Goal: Transaction & Acquisition: Obtain resource

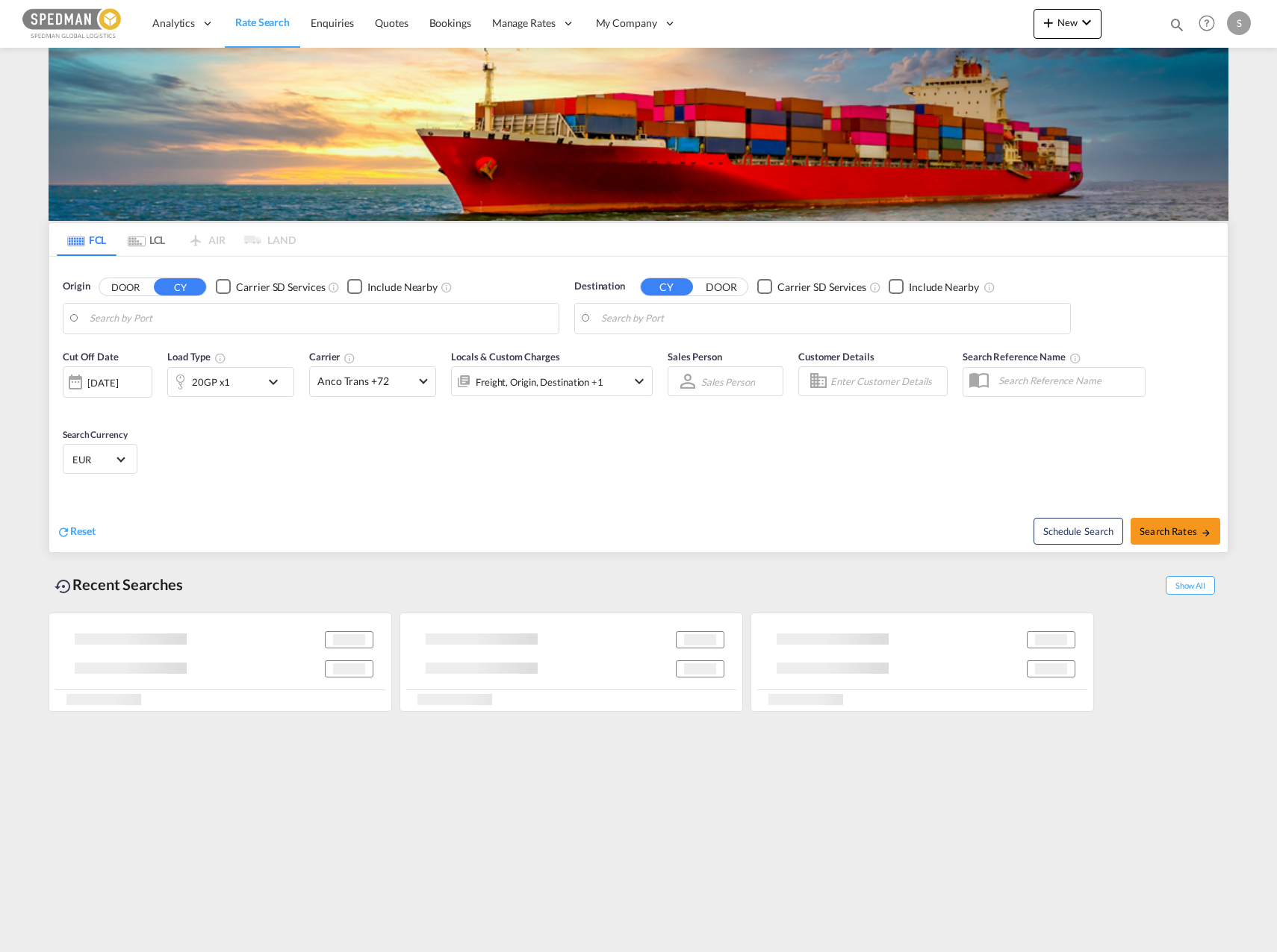
type input "[GEOGRAPHIC_DATA], NOOSL"
type input "[GEOGRAPHIC_DATA], [GEOGRAPHIC_DATA], CATOR"
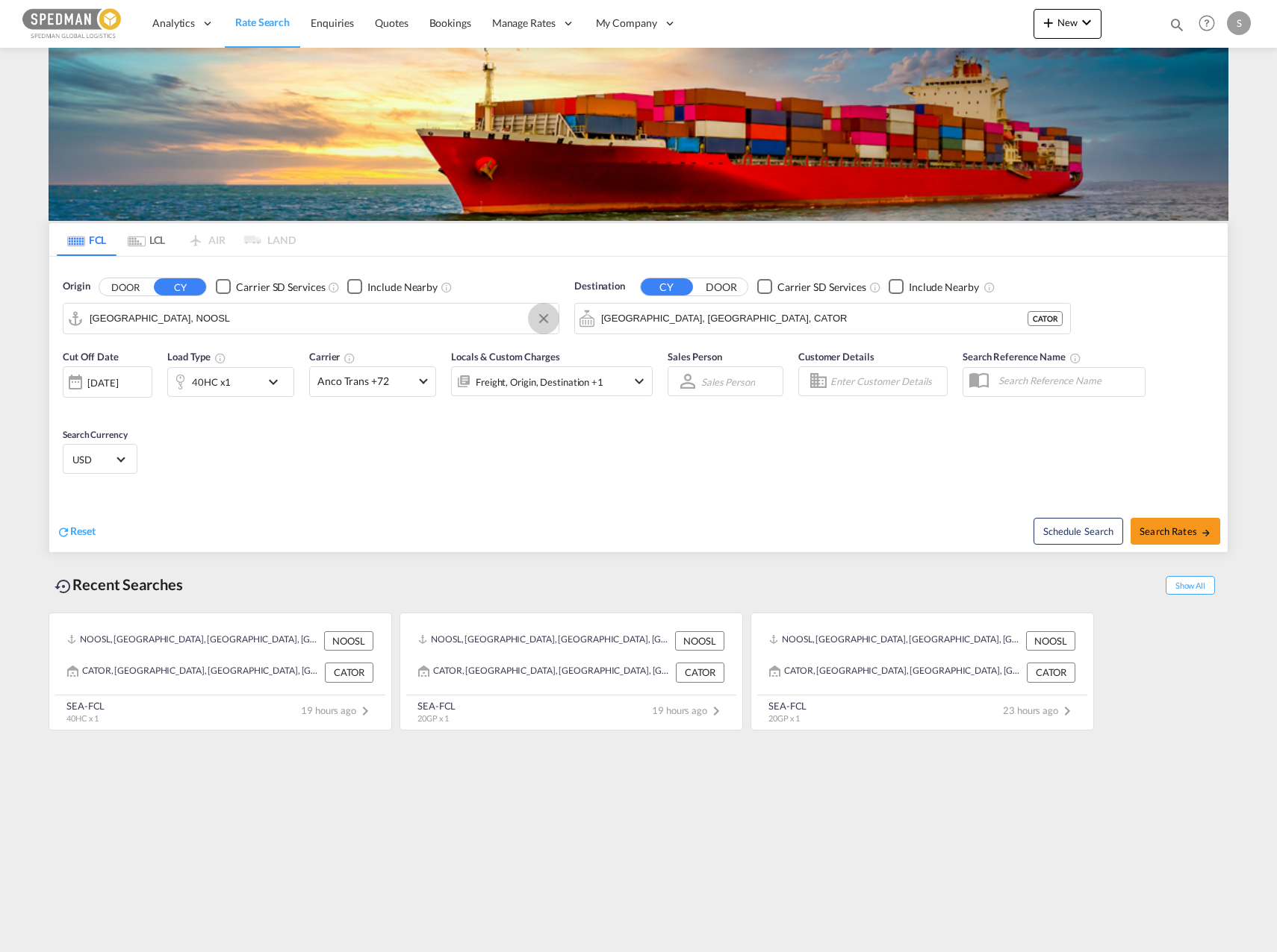
click at [552, 315] on button "Clear Input" at bounding box center [543, 318] width 22 height 22
click at [303, 359] on div "[PERSON_NAME] Norway NOMSS" at bounding box center [205, 359] width 284 height 45
type input "[PERSON_NAME], NOMSS"
click at [1057, 315] on button "Clear Input" at bounding box center [1055, 318] width 22 height 22
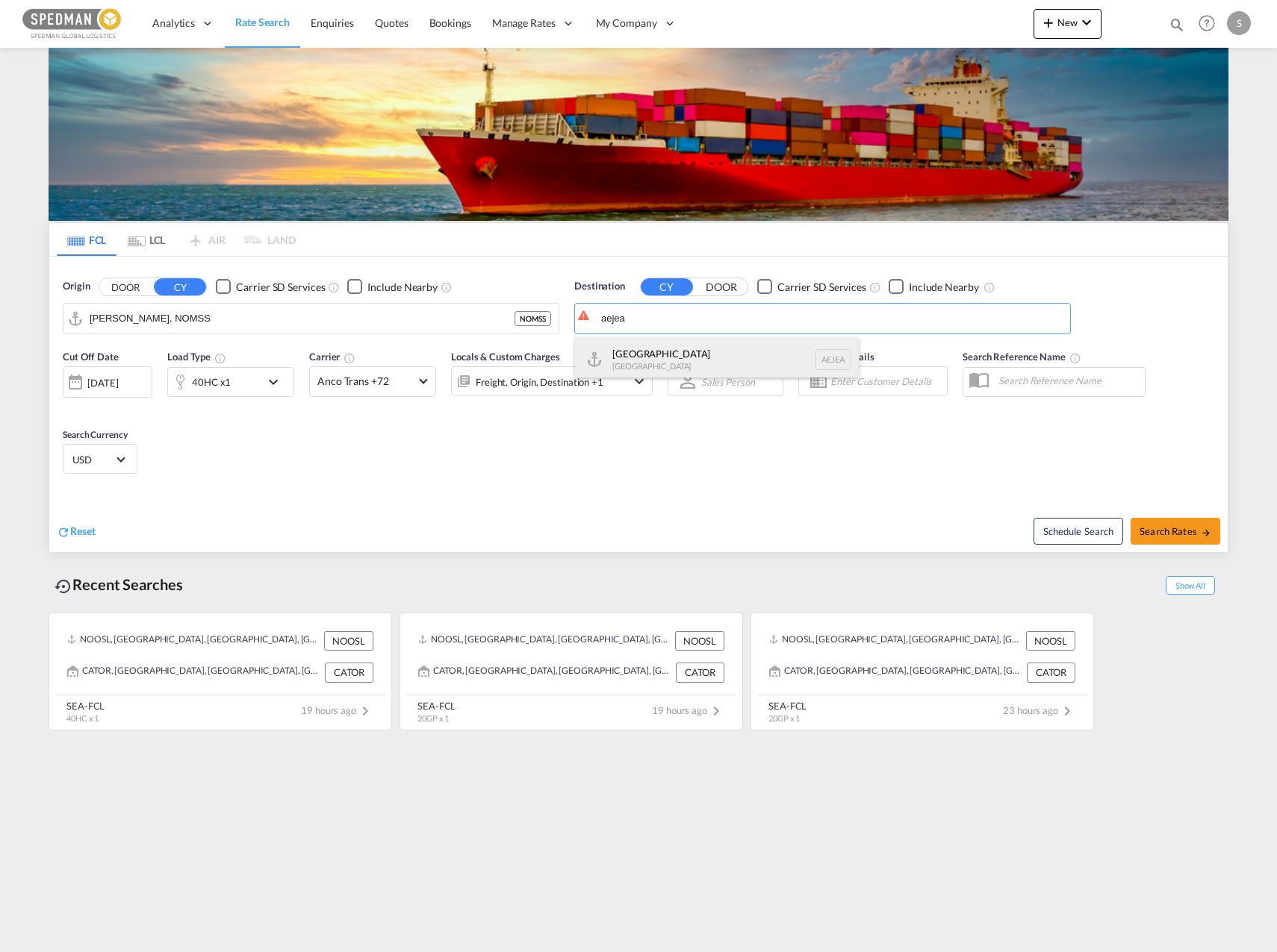
click at [771, 351] on div "[GEOGRAPHIC_DATA] [GEOGRAPHIC_DATA]" at bounding box center [716, 359] width 284 height 45
type input "[GEOGRAPHIC_DATA], [GEOGRAPHIC_DATA]"
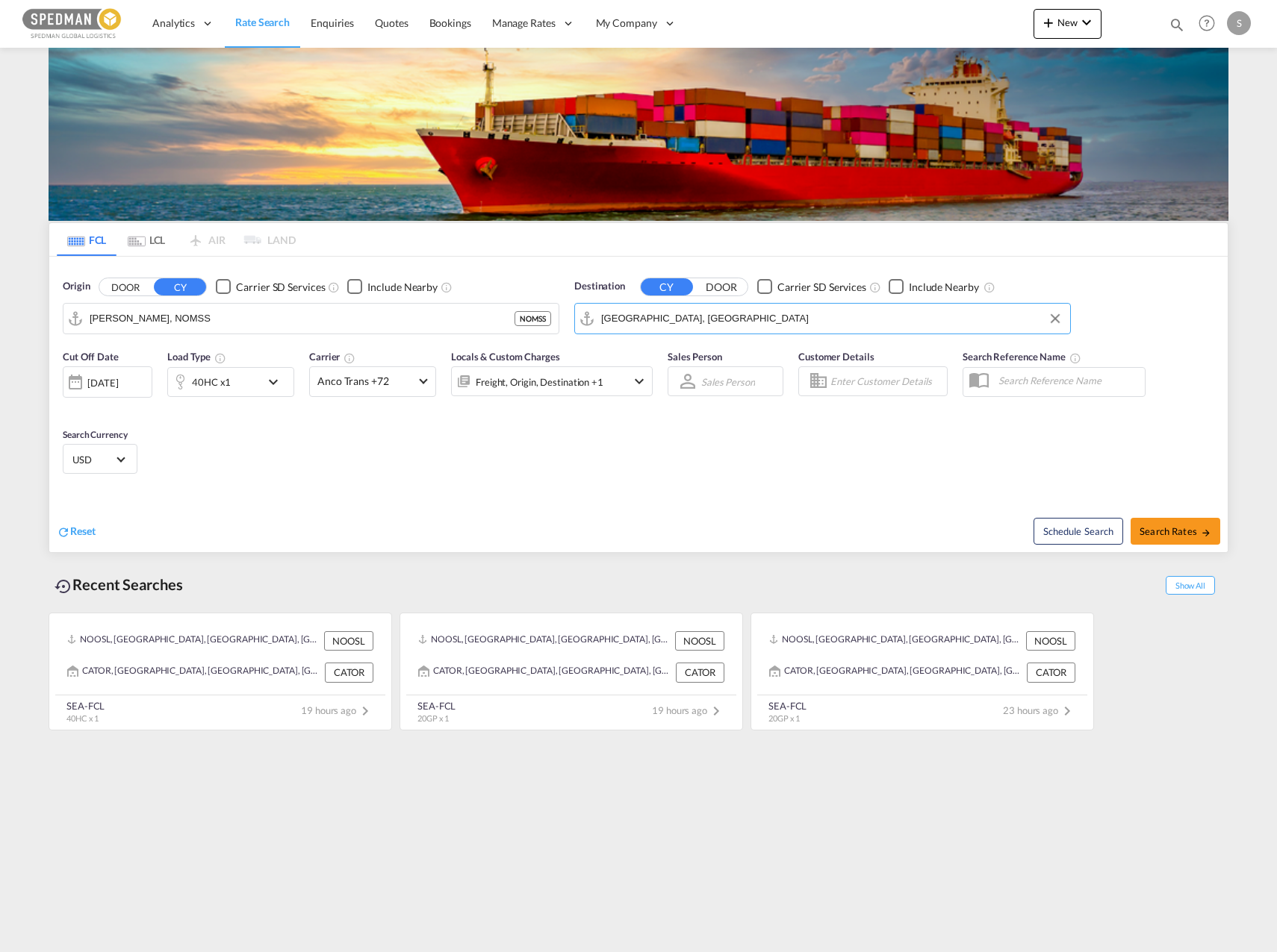
click at [251, 379] on div "40HC x1" at bounding box center [214, 382] width 92 height 30
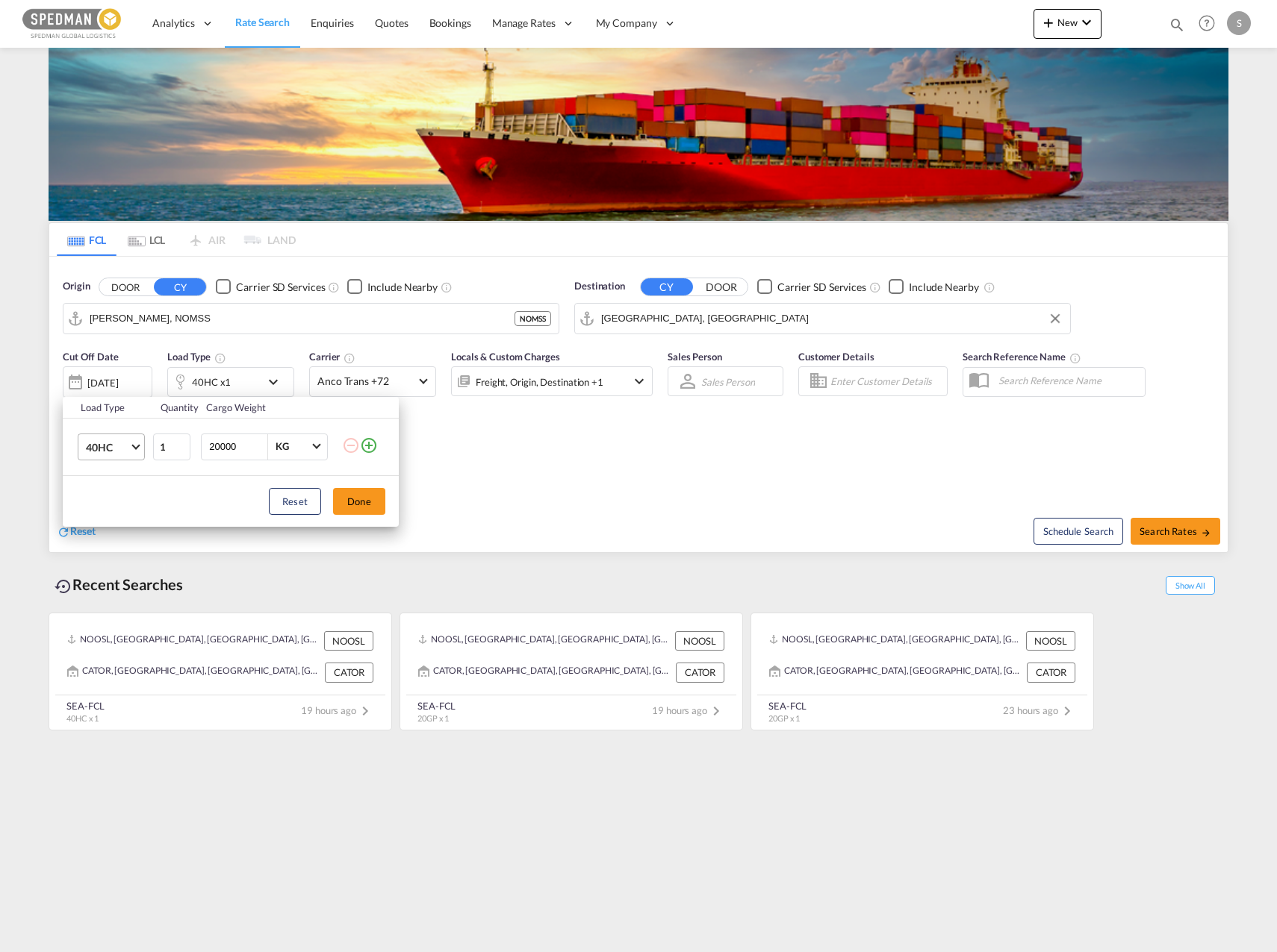
click at [119, 444] on span "40HC" at bounding box center [107, 448] width 43 height 15
click at [132, 356] on md-backdrop at bounding box center [638, 476] width 1277 height 952
click at [129, 369] on div "Load Type Quantity Cargo Weight 40HC 1 20000 KG KG Load type addition is restri…" at bounding box center [638, 476] width 1277 height 952
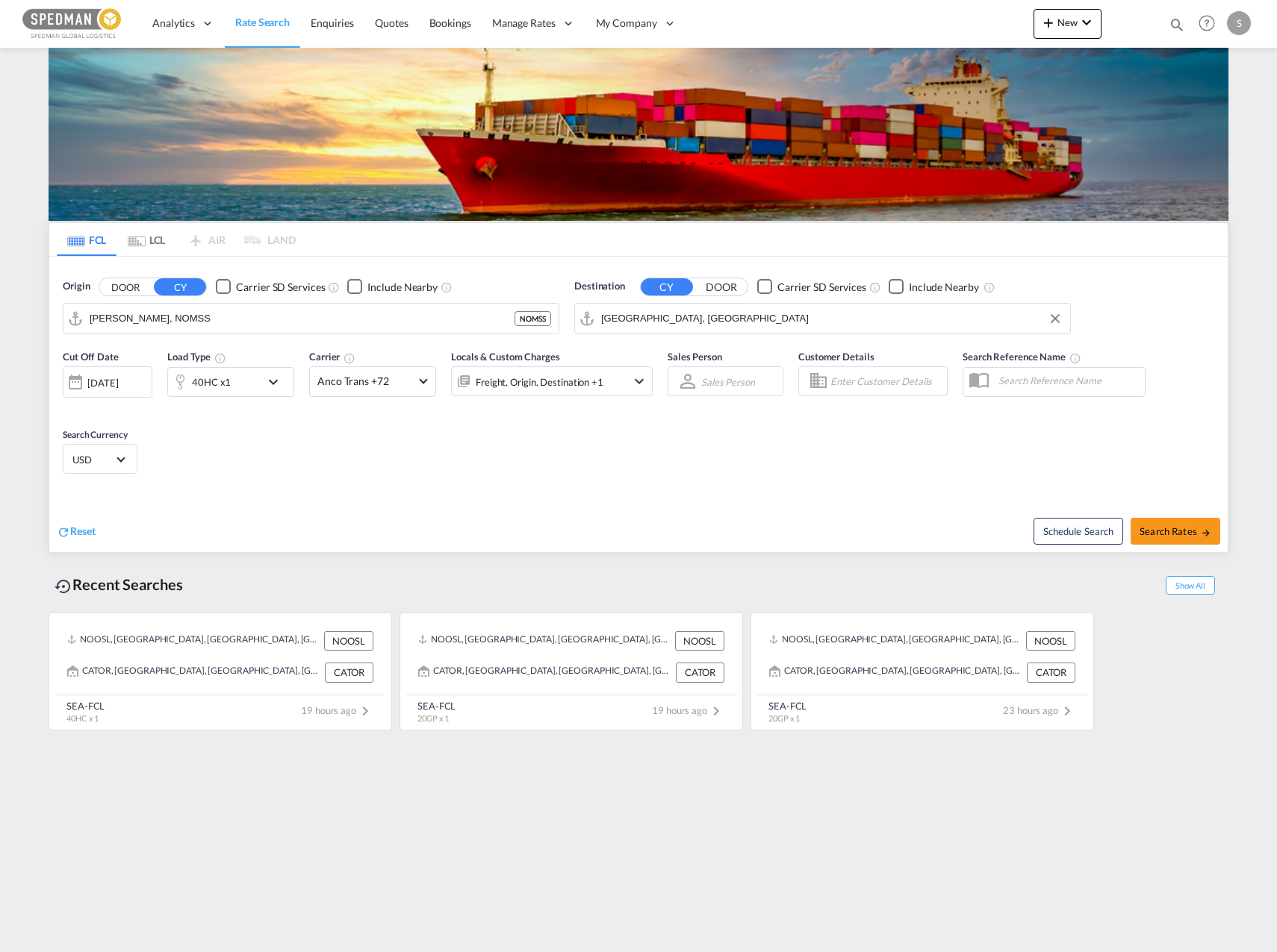
click at [230, 379] on div "40HC x1" at bounding box center [214, 382] width 92 height 30
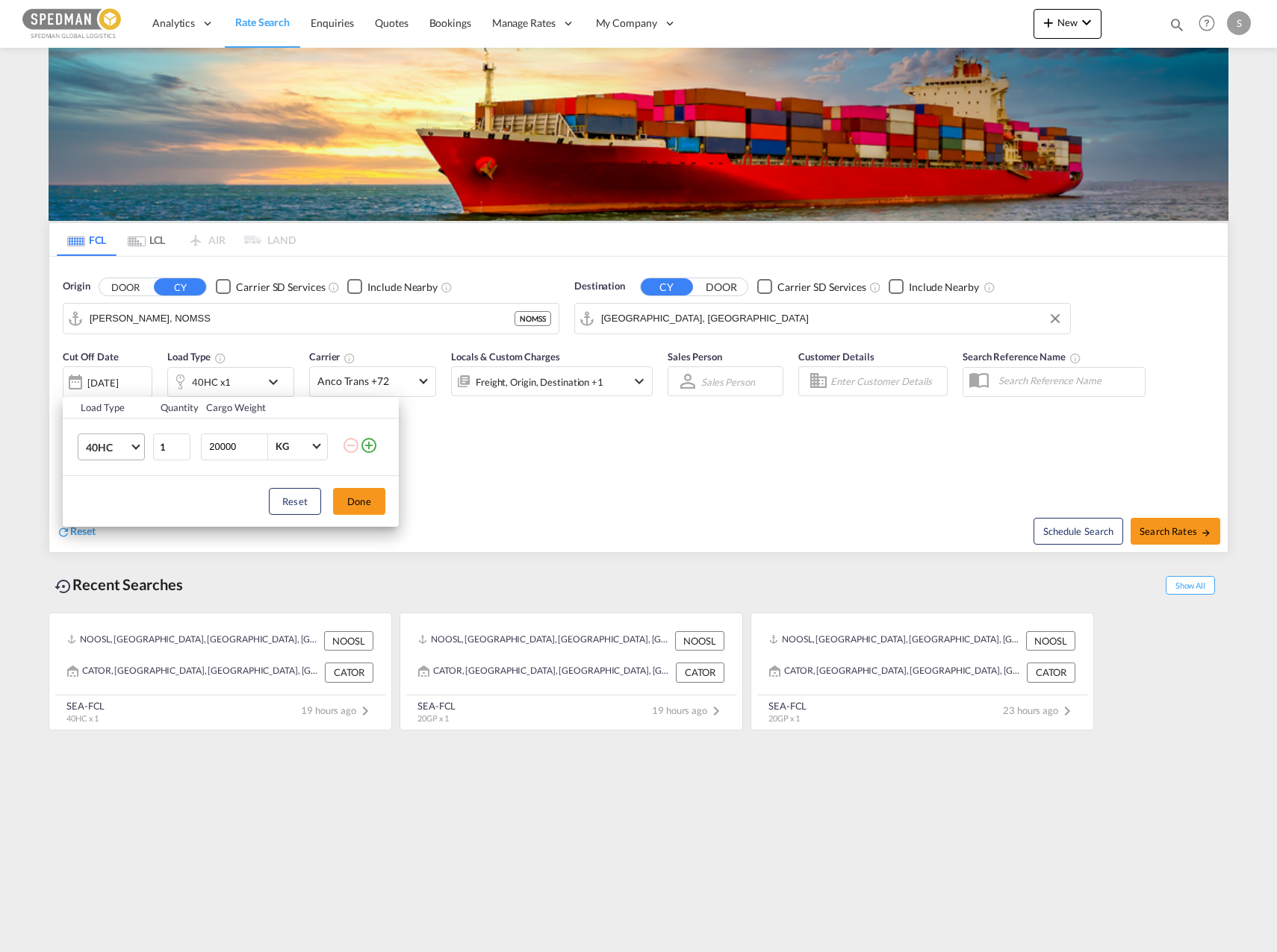
click at [113, 455] on md-select-value "40HC" at bounding box center [113, 447] width 59 height 26
click at [120, 372] on md-option "20GP" at bounding box center [124, 375] width 102 height 36
click at [550, 362] on div "Load Type Quantity Cargo Weight 20GP 1 20000 KG KG Load type addition is restri…" at bounding box center [638, 476] width 1277 height 952
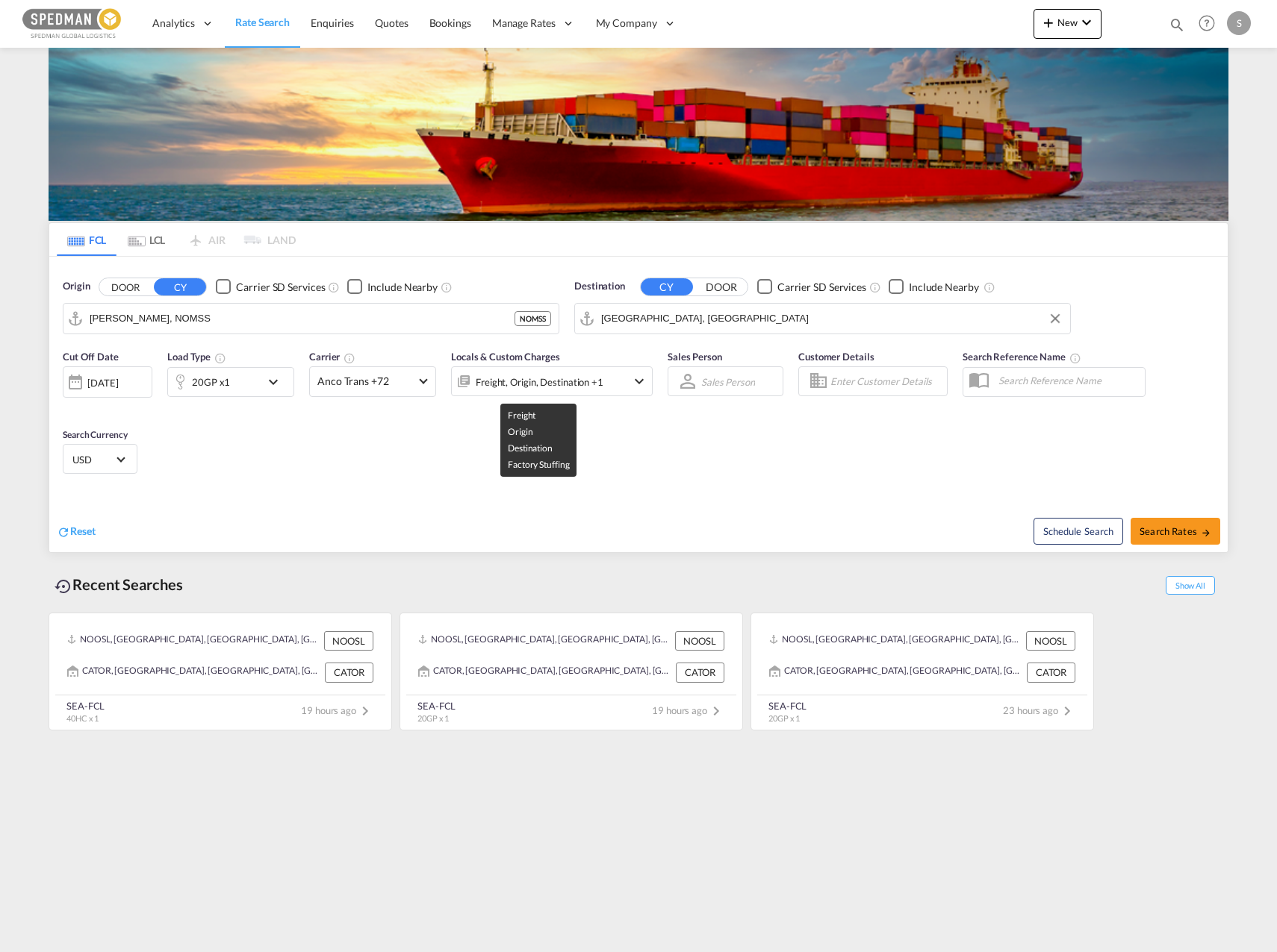
click at [559, 379] on div "Freight, Origin, Destination +1" at bounding box center [540, 381] width 128 height 21
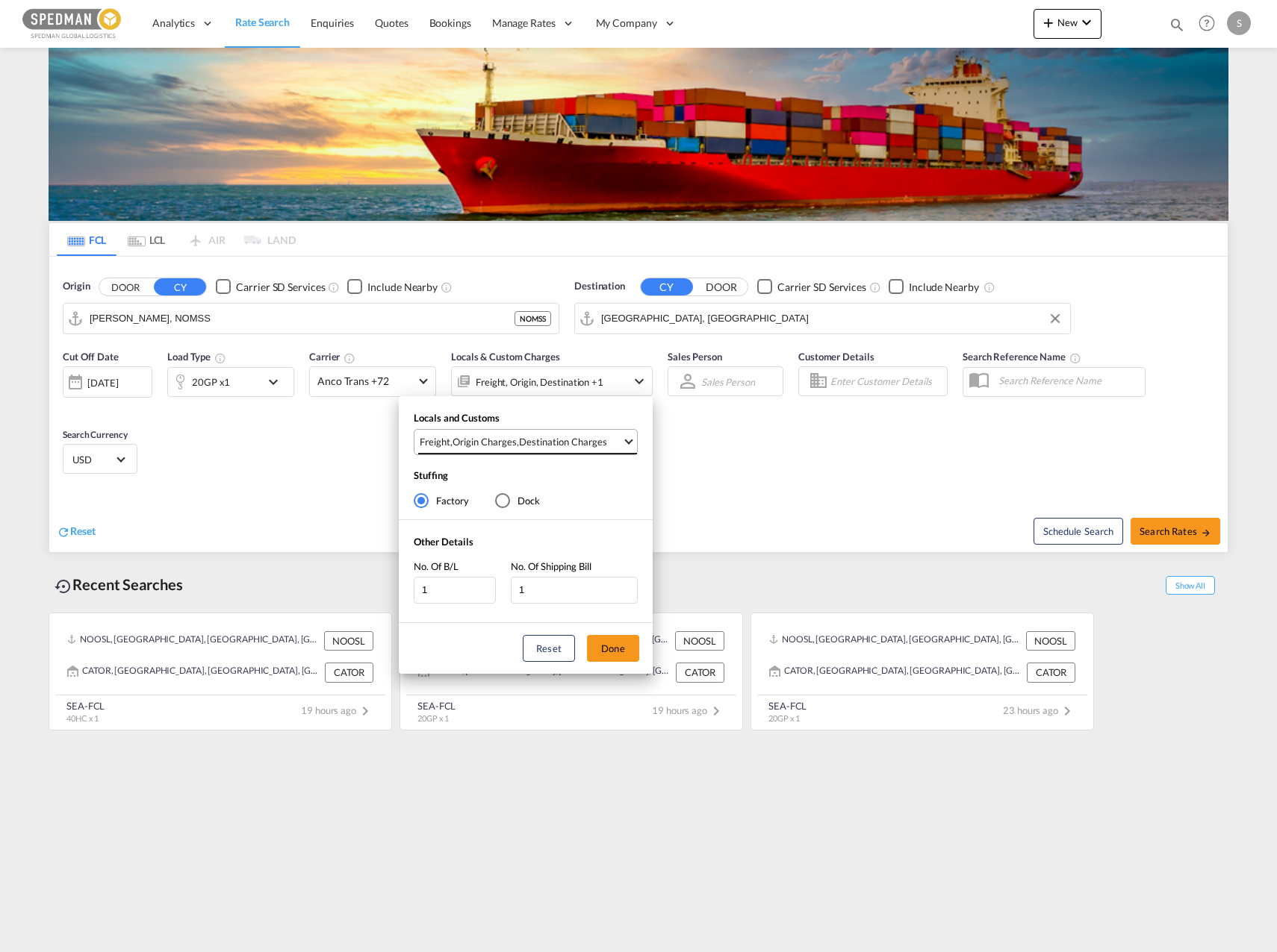
click at [563, 430] on md-select-value "Freight , Origin Charges , Destination Charges" at bounding box center [527, 442] width 219 height 25
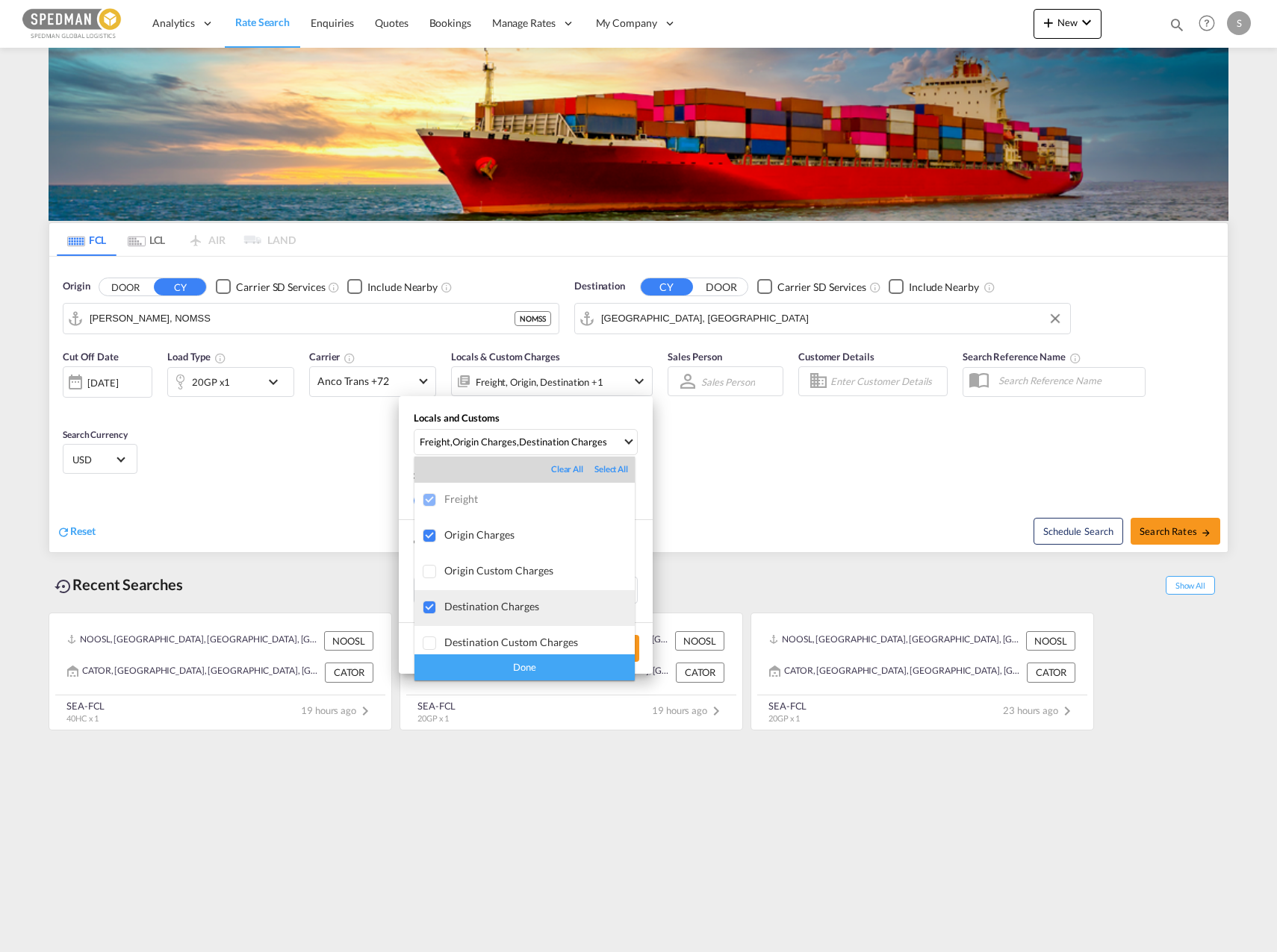
click at [467, 611] on div "Destination Charges" at bounding box center [540, 606] width 190 height 13
click at [510, 666] on div "Done" at bounding box center [524, 668] width 220 height 27
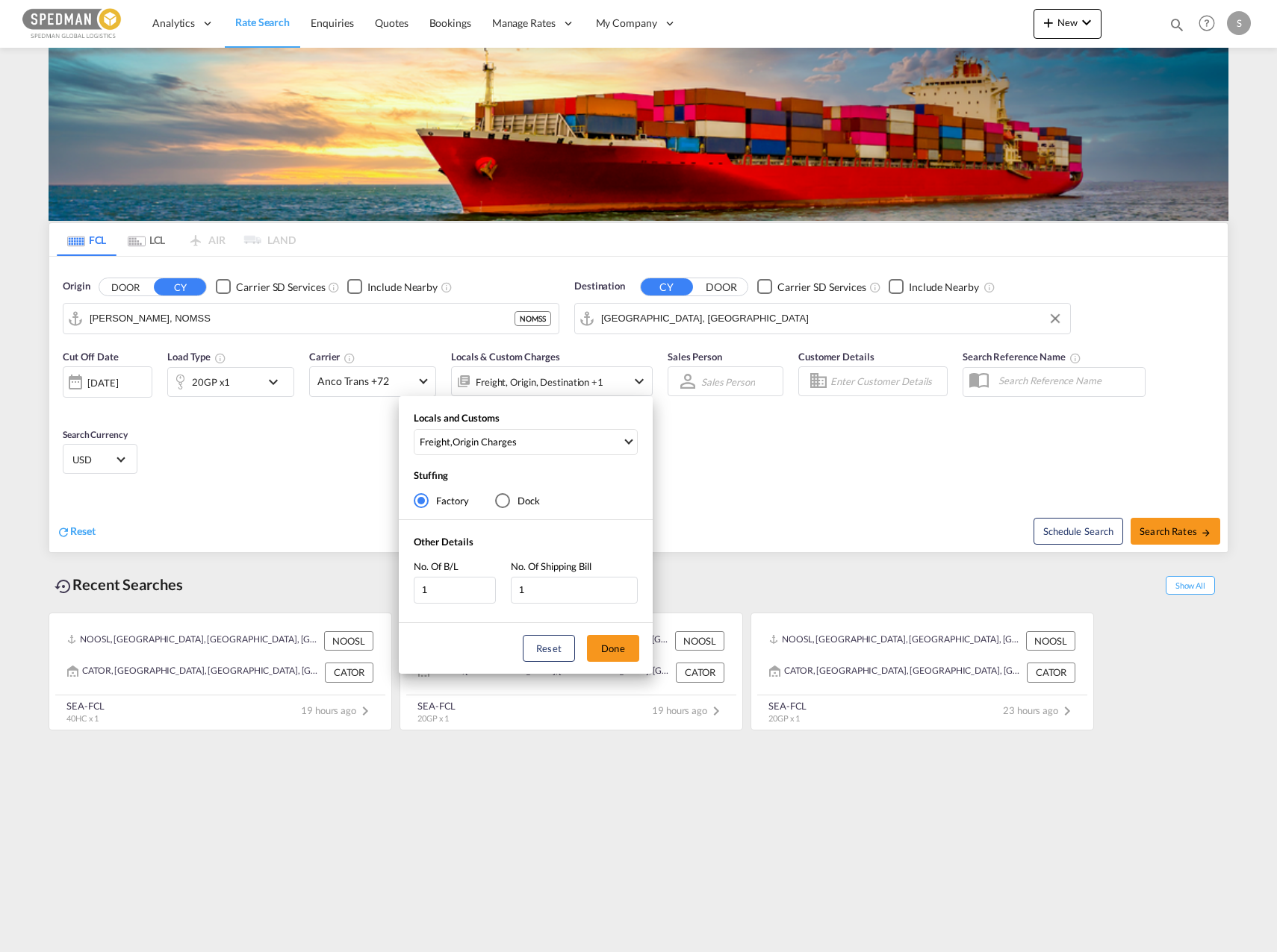
click at [371, 380] on div "Locals and Customs Freight , Origin Charges Stuffing Factory Dock Other Details…" at bounding box center [638, 476] width 1277 height 952
click at [371, 380] on span "Anco Trans +72" at bounding box center [366, 381] width 97 height 15
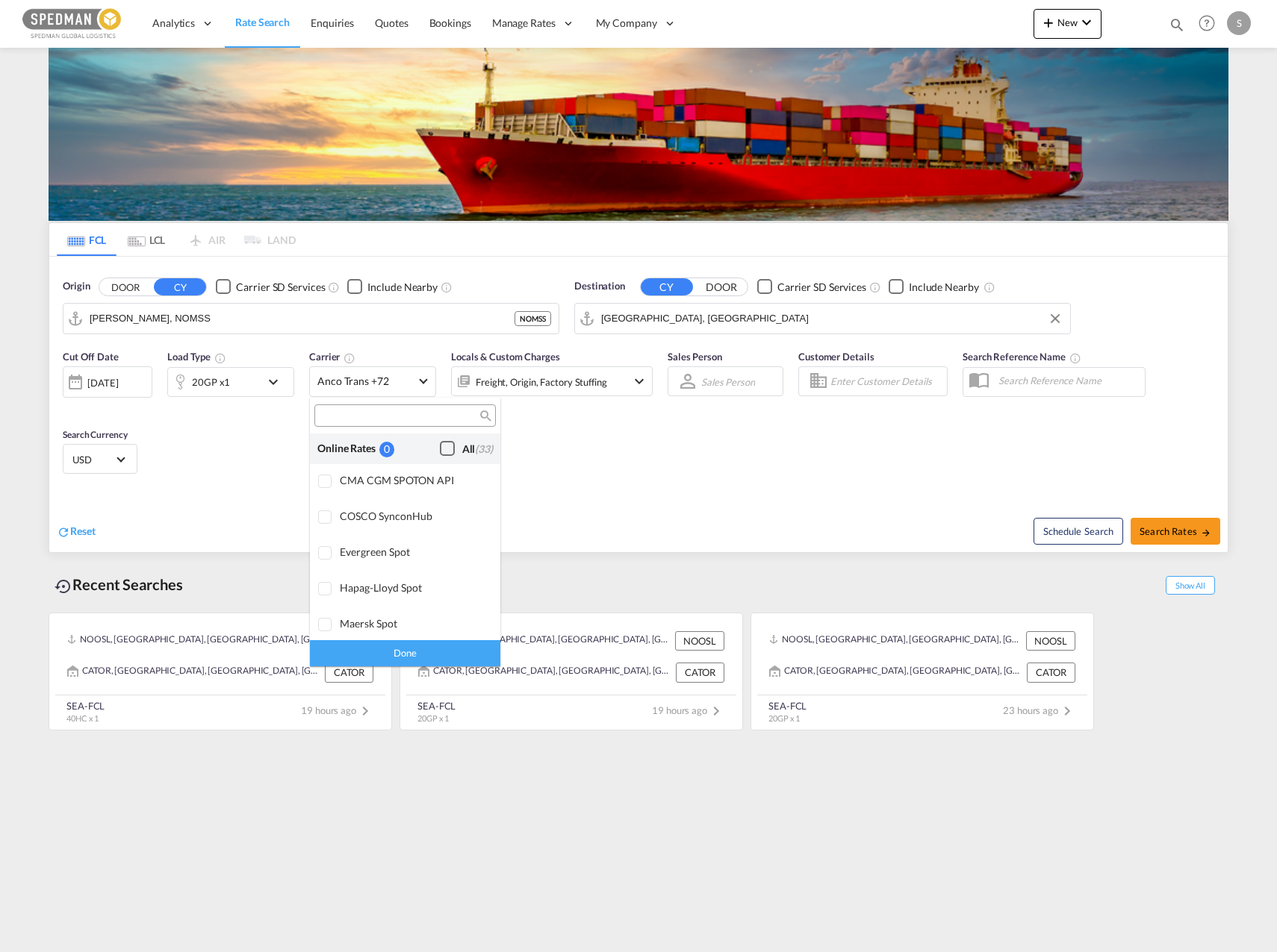
click at [462, 455] on div "All (33)" at bounding box center [477, 449] width 30 height 15
click at [1174, 540] on md-backdrop at bounding box center [638, 476] width 1277 height 952
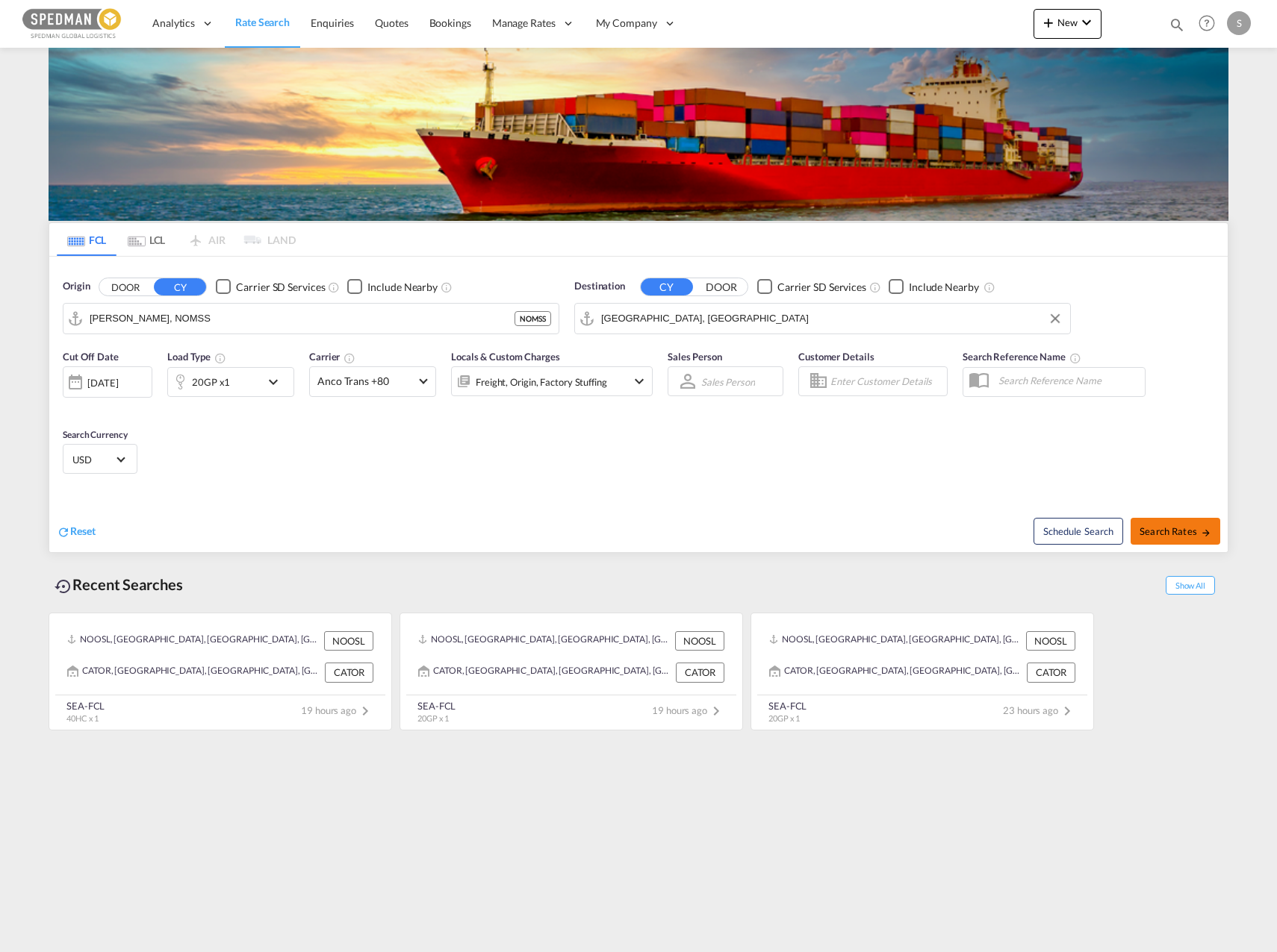
click at [1172, 529] on span "Search Rates" at bounding box center [1175, 531] width 71 height 12
type input "NOMSS to AEJEA / [DATE]"
